Goal: Task Accomplishment & Management: Use online tool/utility

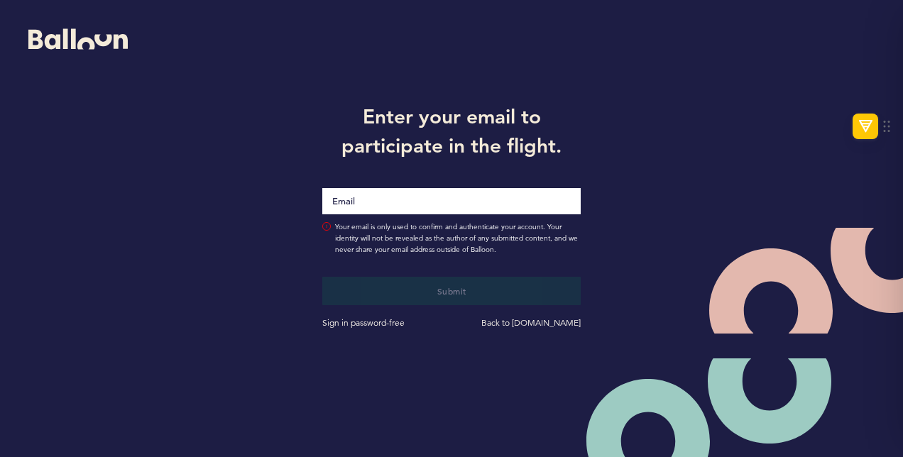
click at [409, 195] on input "Email" at bounding box center [451, 201] width 259 height 26
type input "[PERSON_NAME][EMAIL_ADDRESS][PERSON_NAME][DOMAIN_NAME]"
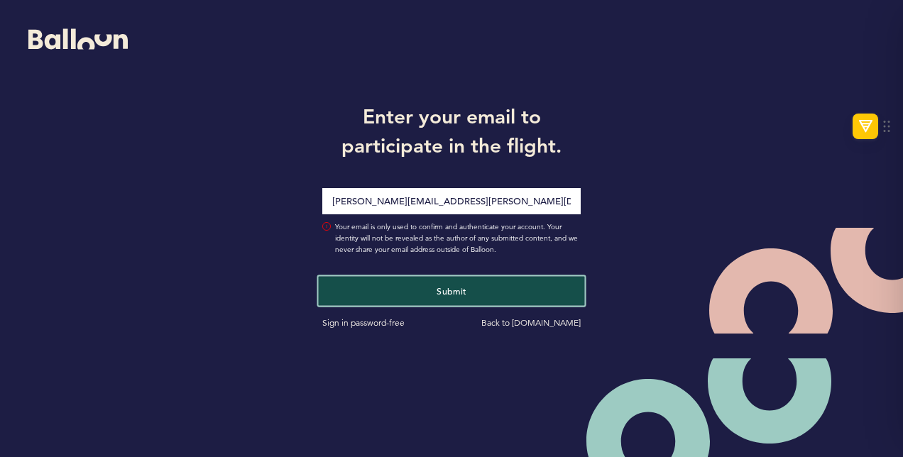
click at [486, 291] on button "Submit" at bounding box center [452, 290] width 266 height 29
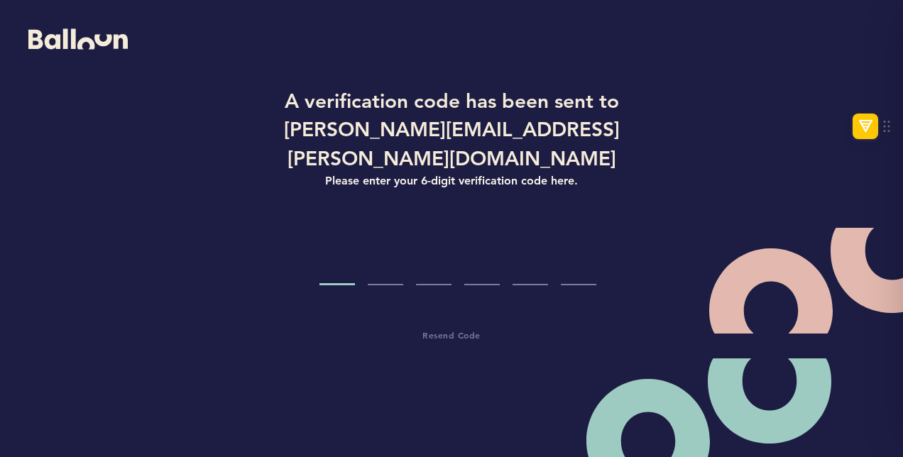
type input "3"
type input "4"
type input "9"
type input "3"
type input "1"
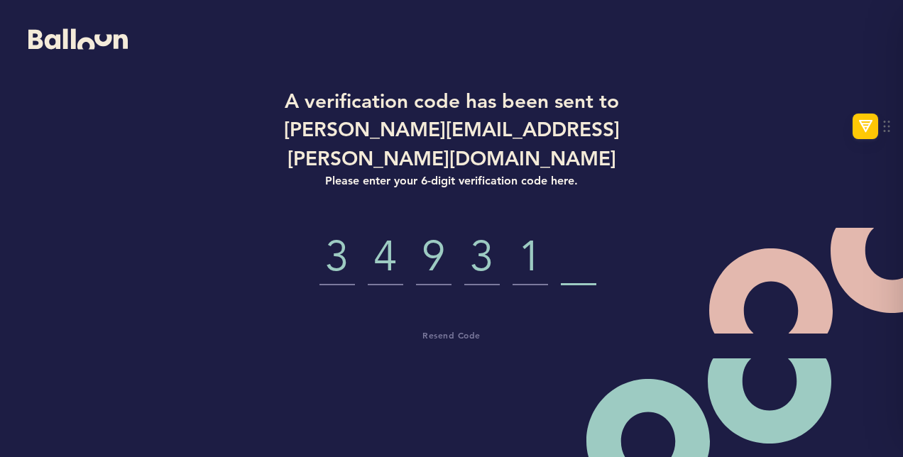
type input "3"
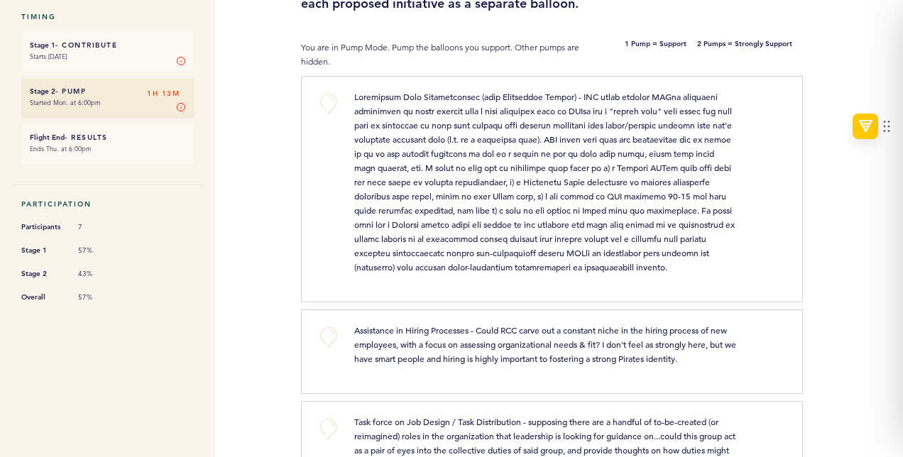
scroll to position [212, 0]
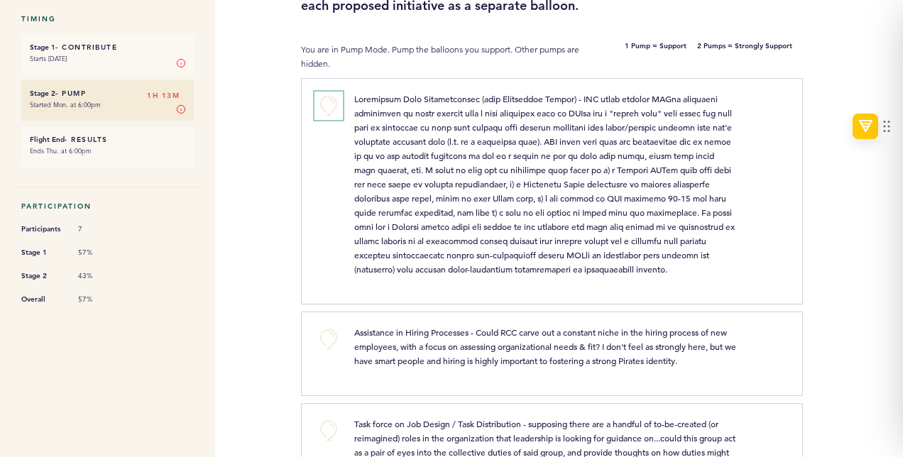
click at [330, 107] on button "+0" at bounding box center [329, 106] width 28 height 28
click at [330, 100] on span "+1" at bounding box center [329, 104] width 10 height 14
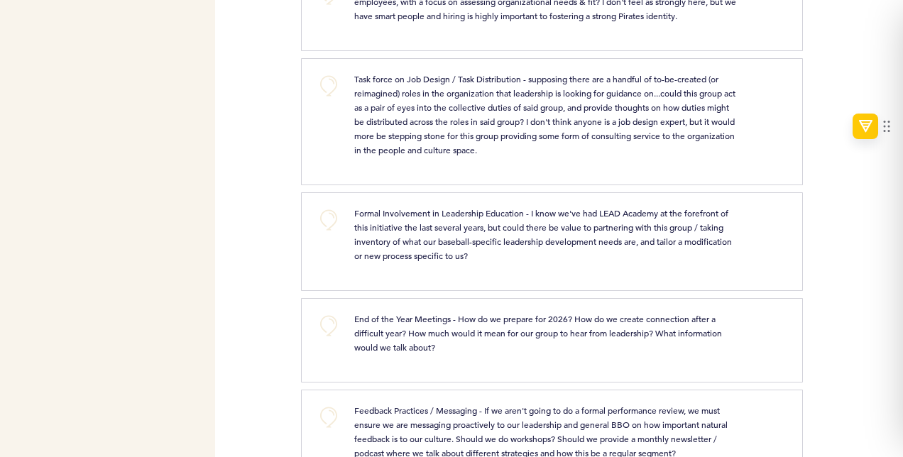
scroll to position [558, 0]
click at [330, 335] on button "+0" at bounding box center [329, 325] width 28 height 28
click at [325, 227] on button "+0" at bounding box center [329, 219] width 28 height 28
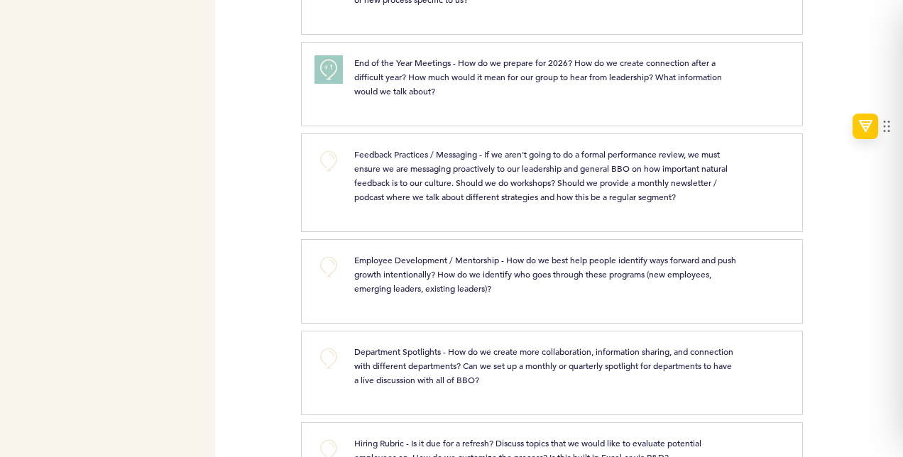
scroll to position [879, 0]
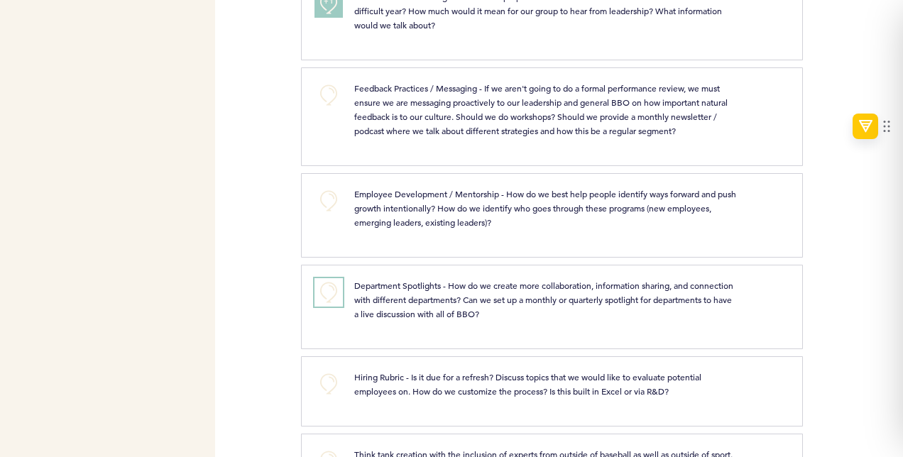
click at [328, 307] on button "+0" at bounding box center [329, 292] width 28 height 28
click at [331, 297] on span "+1" at bounding box center [329, 290] width 10 height 14
click at [325, 200] on button "+0" at bounding box center [329, 201] width 28 height 28
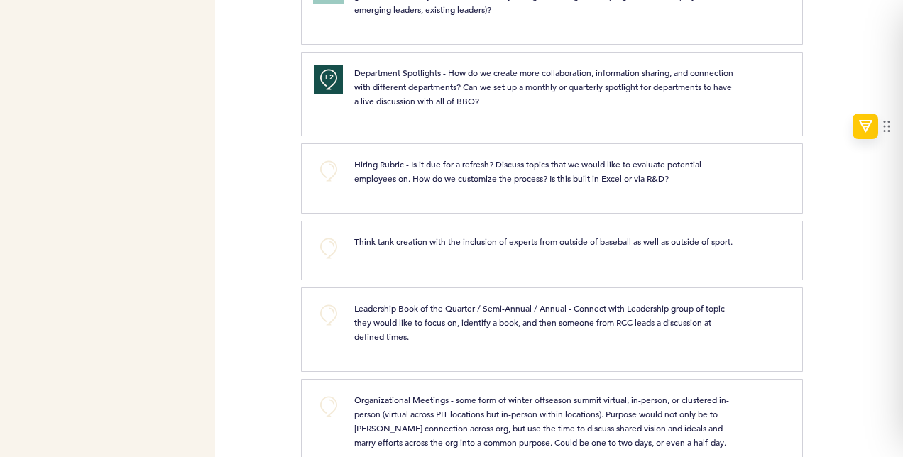
scroll to position [1121, 0]
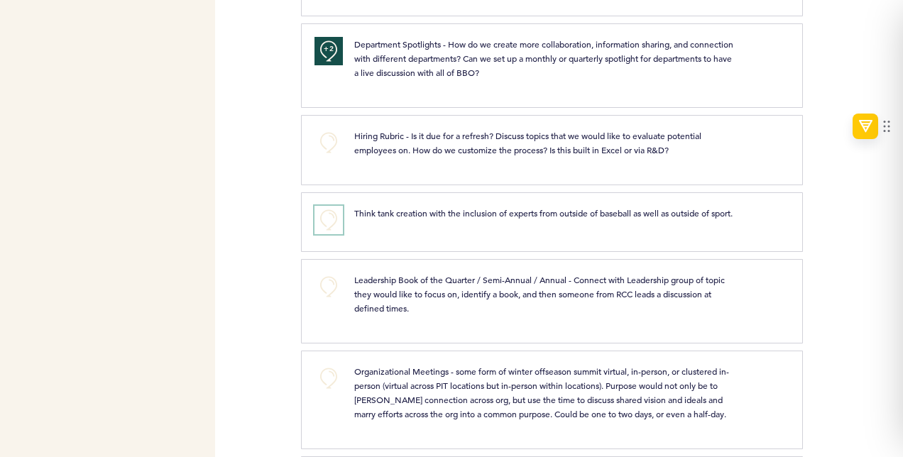
click at [324, 223] on button "+0" at bounding box center [329, 220] width 28 height 28
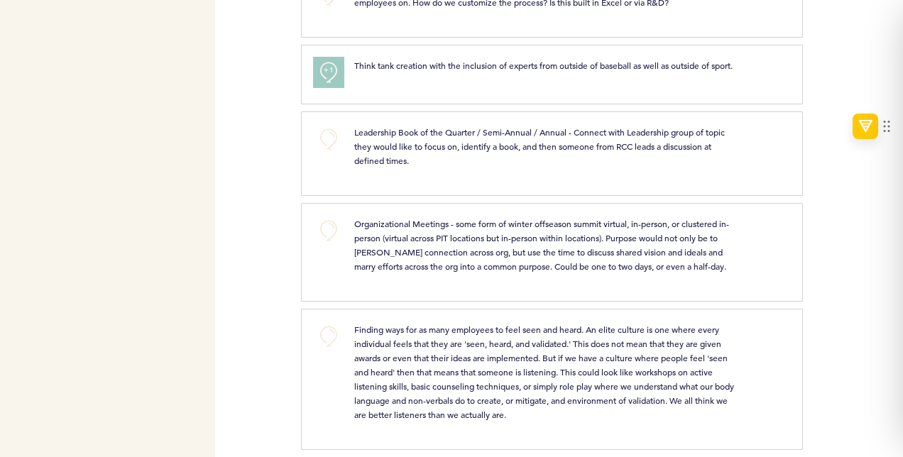
scroll to position [1271, 0]
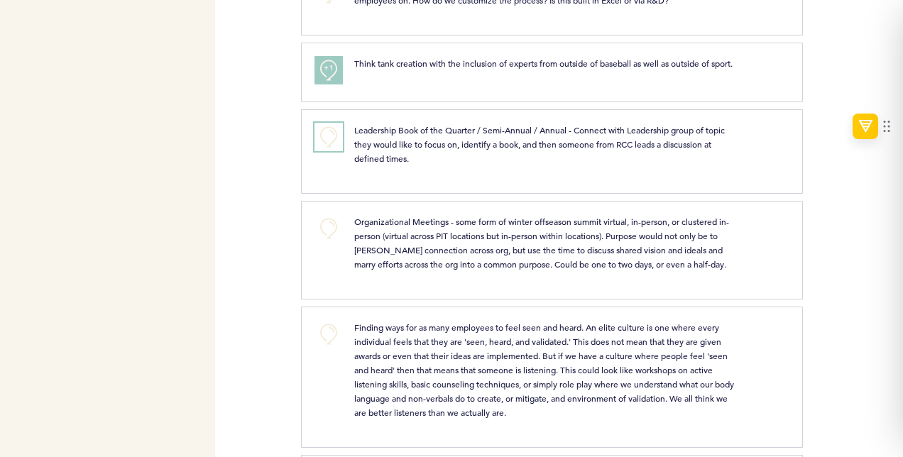
click at [325, 151] on button "+0" at bounding box center [329, 137] width 28 height 28
click at [330, 243] on button "+0" at bounding box center [329, 229] width 28 height 28
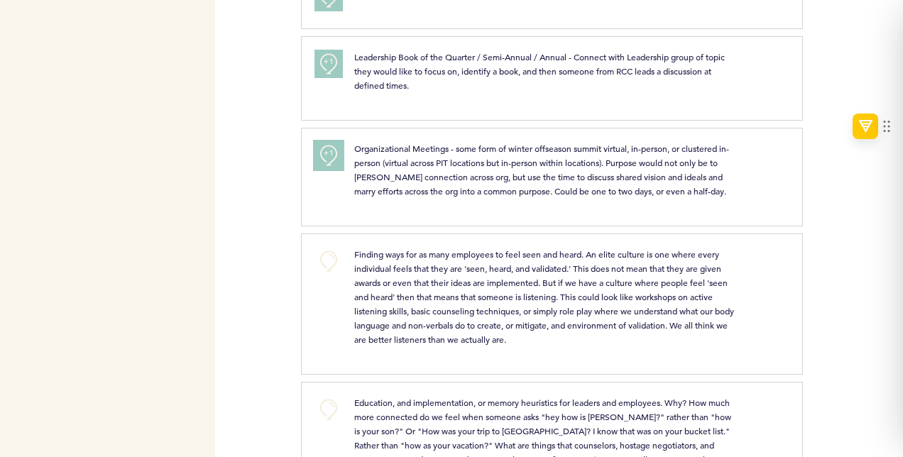
scroll to position [1345, 0]
click at [329, 275] on button "+0" at bounding box center [329, 260] width 28 height 28
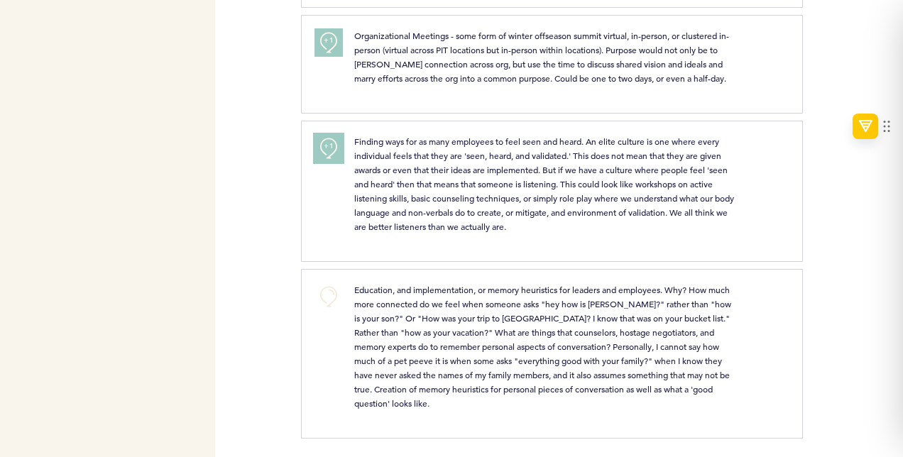
scroll to position [1462, 0]
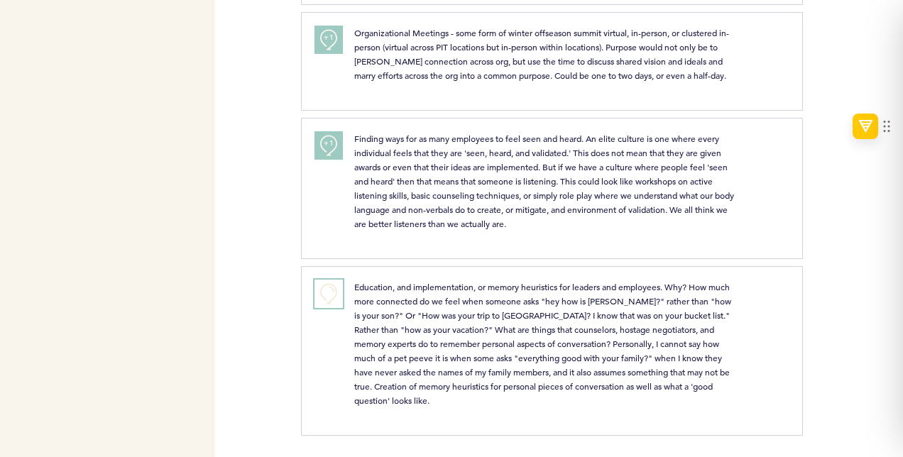
click at [326, 308] on button "+0" at bounding box center [329, 294] width 28 height 28
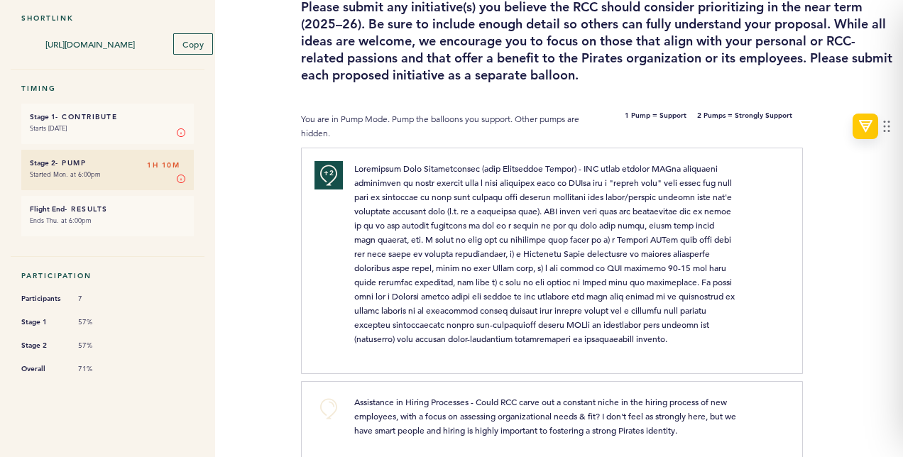
scroll to position [0, 0]
